Goal: Use online tool/utility: Use online tool/utility

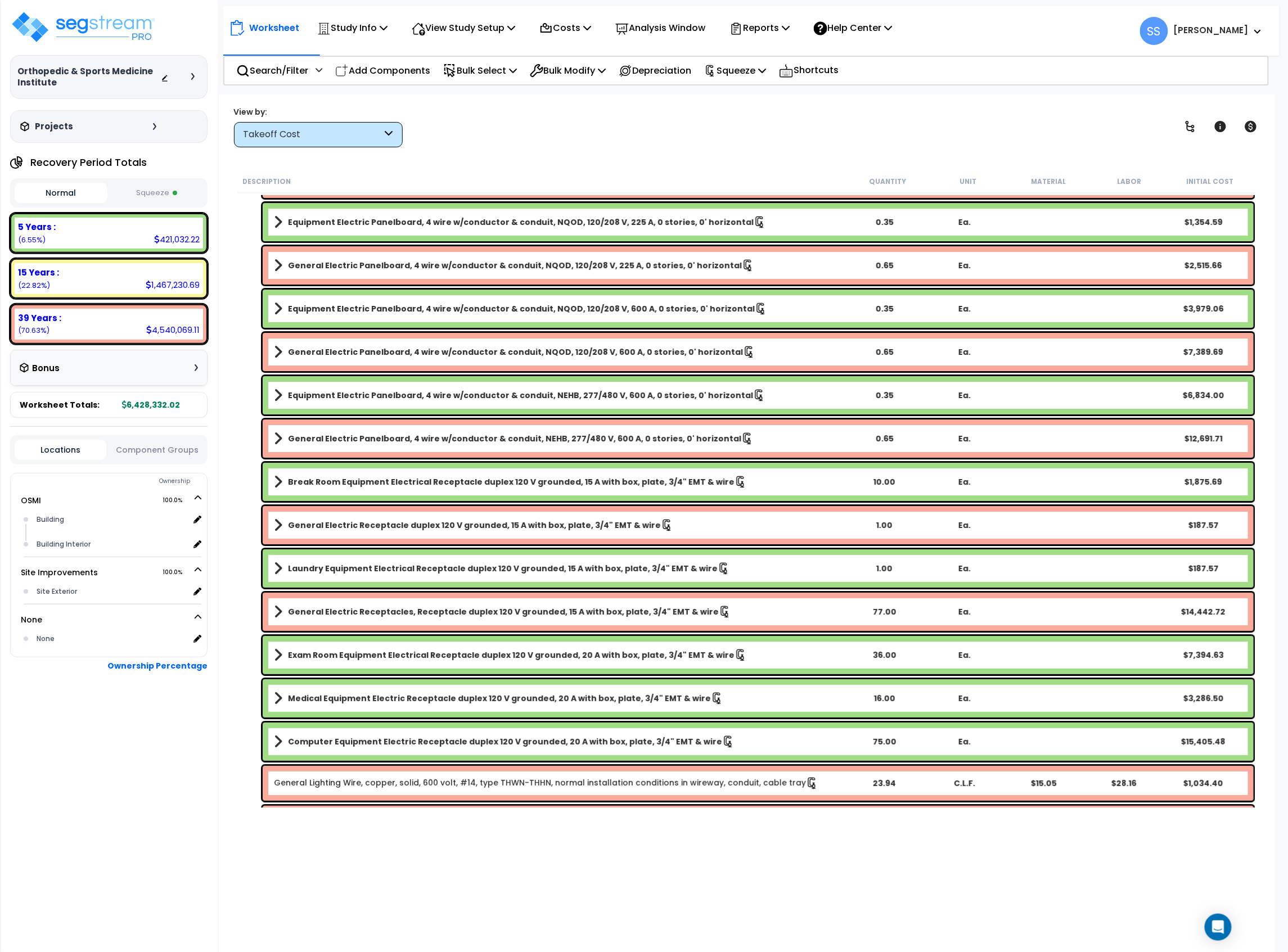
scroll to position [1373, 0]
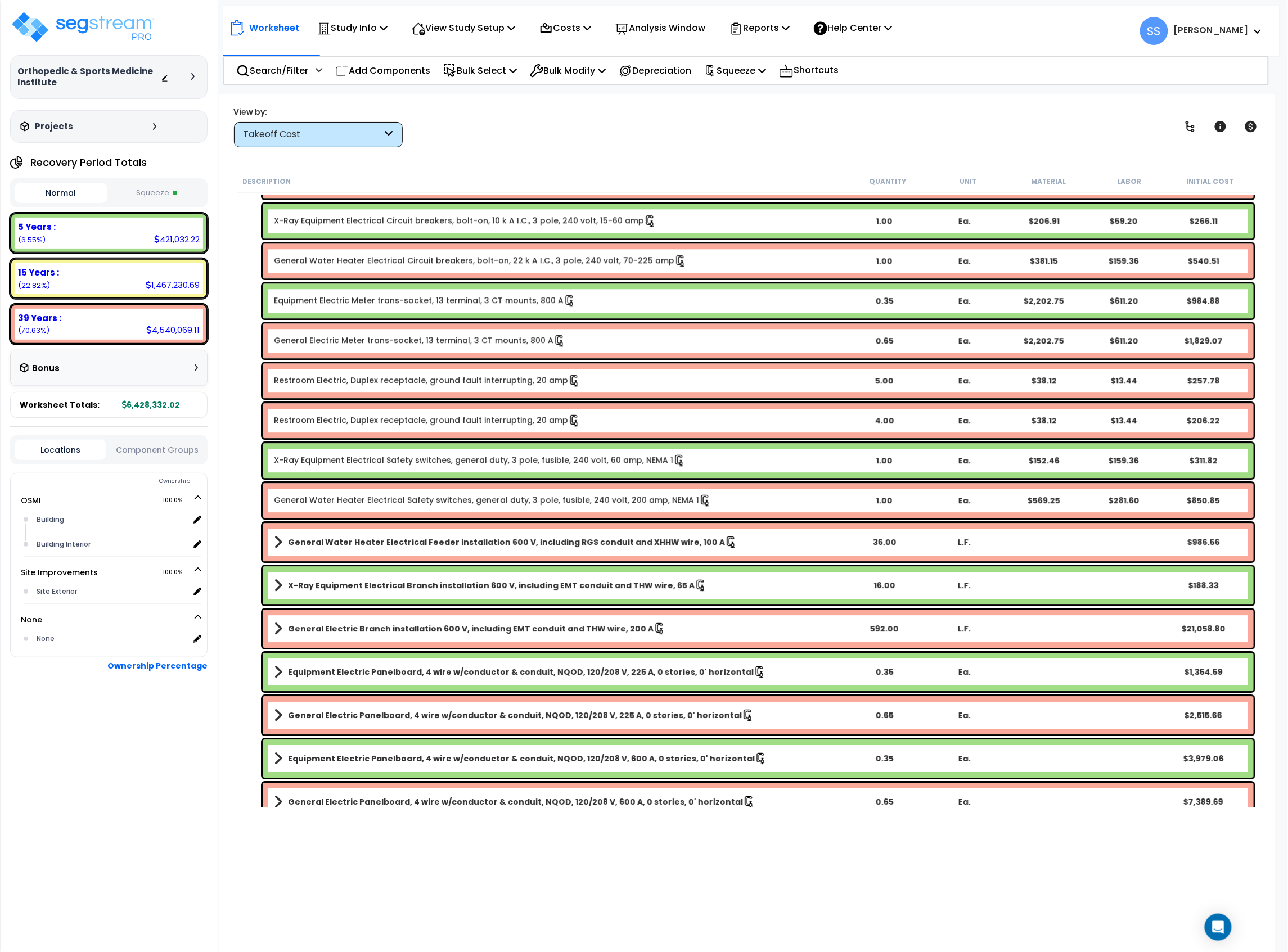
click at [152, 199] on button "Squeeze" at bounding box center [156, 194] width 93 height 20
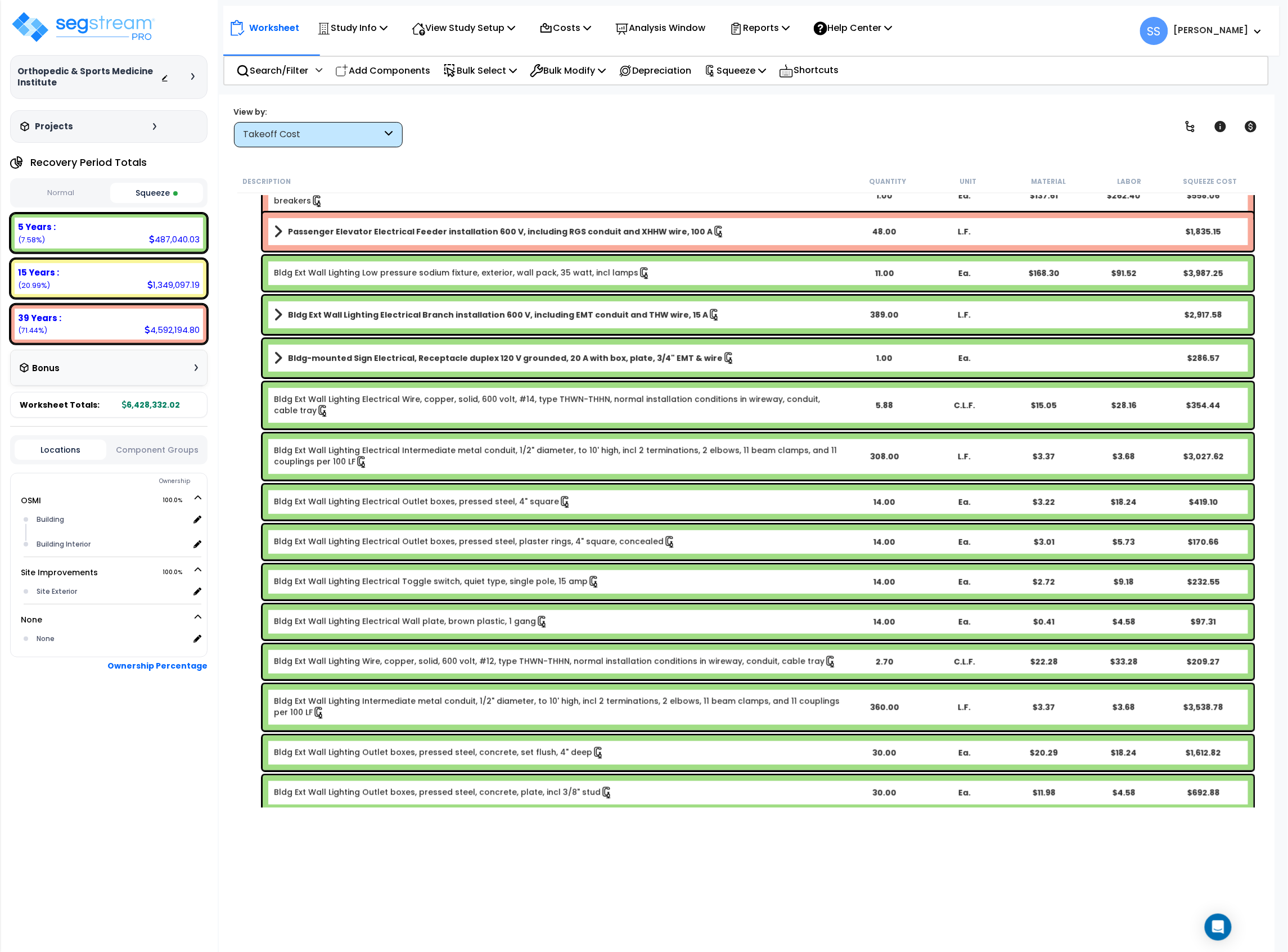
scroll to position [0, 0]
